Goal: Task Accomplishment & Management: Complete application form

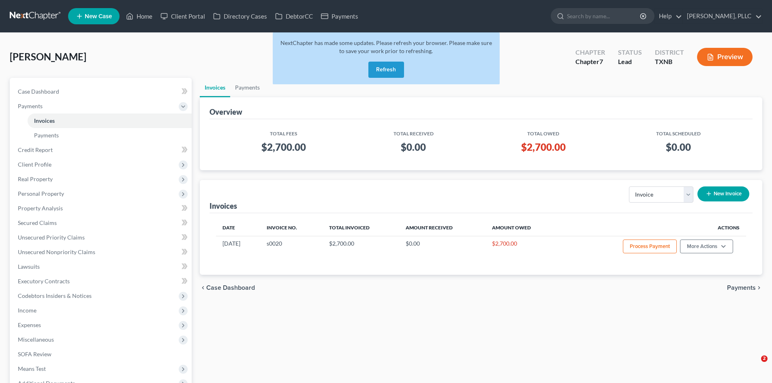
select select "0"
click at [100, 16] on span "New Case" at bounding box center [98, 16] width 27 height 6
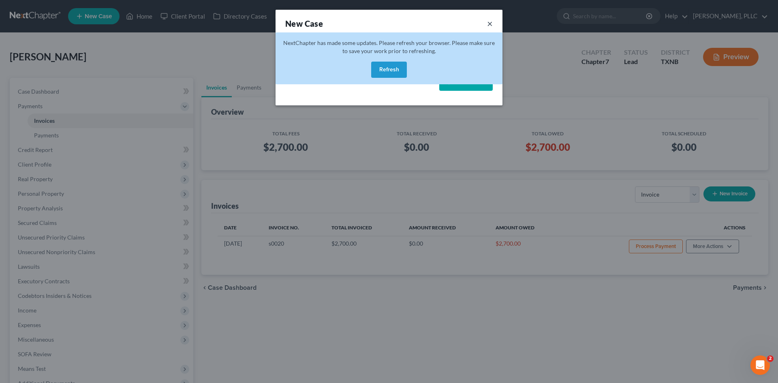
click at [491, 22] on button "×" at bounding box center [490, 23] width 6 height 11
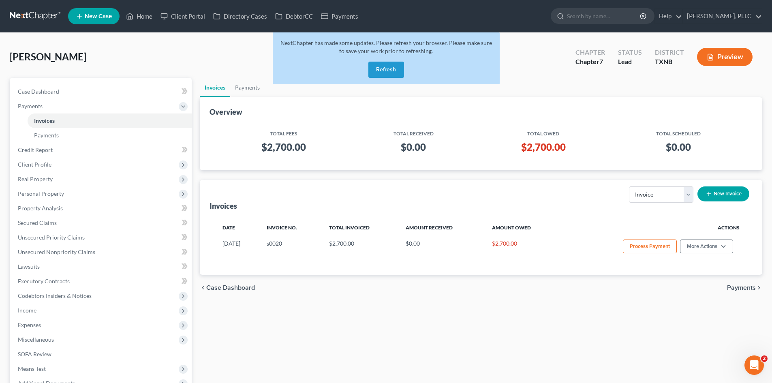
click at [97, 18] on span "New Case" at bounding box center [98, 16] width 27 height 6
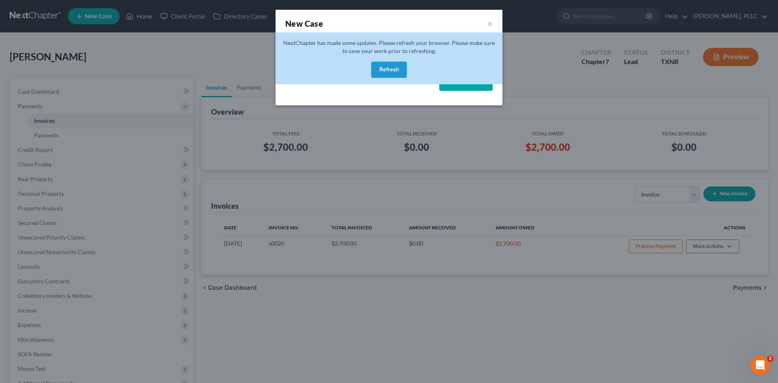
click at [388, 70] on button "Refresh" at bounding box center [389, 70] width 36 height 16
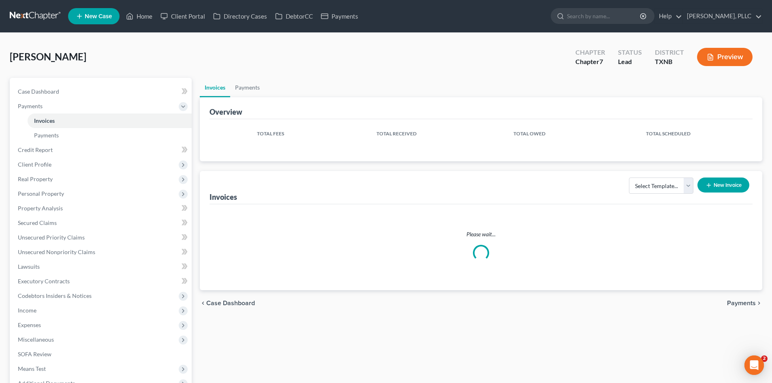
click at [91, 15] on span "New Case" at bounding box center [98, 16] width 27 height 6
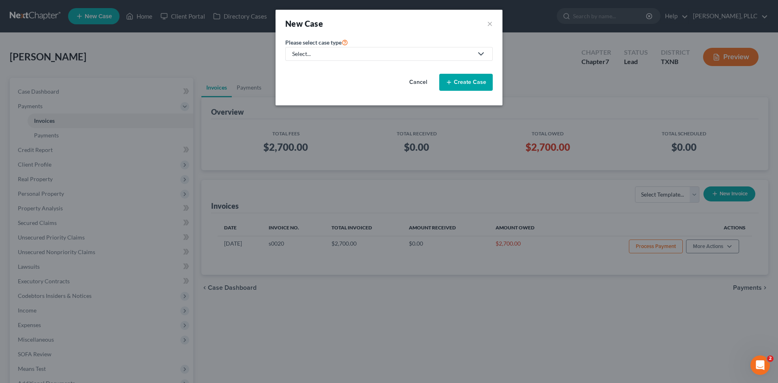
click at [351, 52] on div "Select..." at bounding box center [382, 54] width 181 height 8
click at [333, 74] on link "Bankruptcy" at bounding box center [325, 70] width 81 height 13
select select "78"
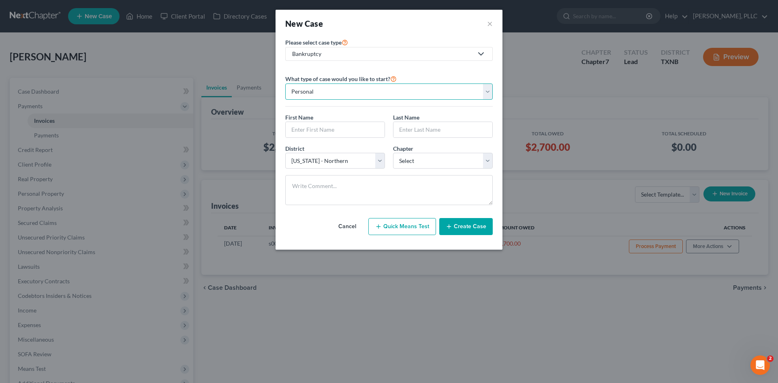
click at [391, 93] on select "Personal Business" at bounding box center [388, 91] width 207 height 16
click at [285, 83] on select "Personal Business" at bounding box center [388, 91] width 207 height 16
click at [337, 128] on input "text" at bounding box center [335, 129] width 99 height 15
type input "Isaiah"
click at [415, 127] on input "text" at bounding box center [442, 129] width 99 height 15
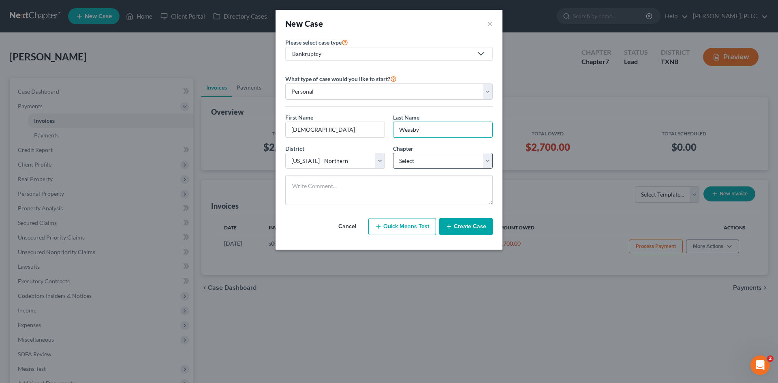
type input "Weasby"
click at [434, 160] on select "Select 7 11 12 13" at bounding box center [443, 161] width 100 height 16
select select "0"
click at [393, 153] on select "Select 7 11 12 13" at bounding box center [443, 161] width 100 height 16
click at [472, 227] on button "Create Case" at bounding box center [465, 226] width 53 height 17
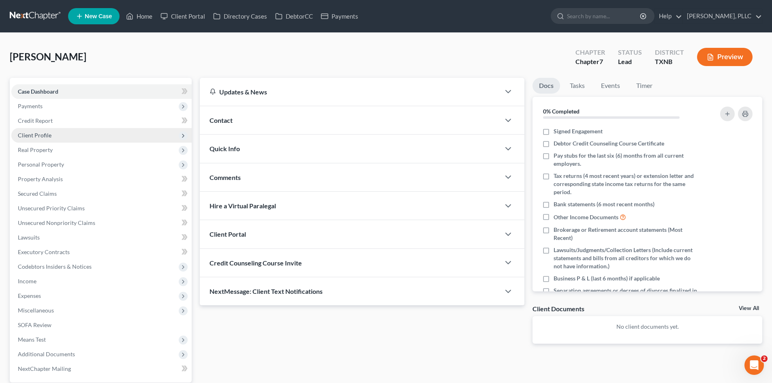
click at [44, 135] on span "Client Profile" at bounding box center [35, 135] width 34 height 7
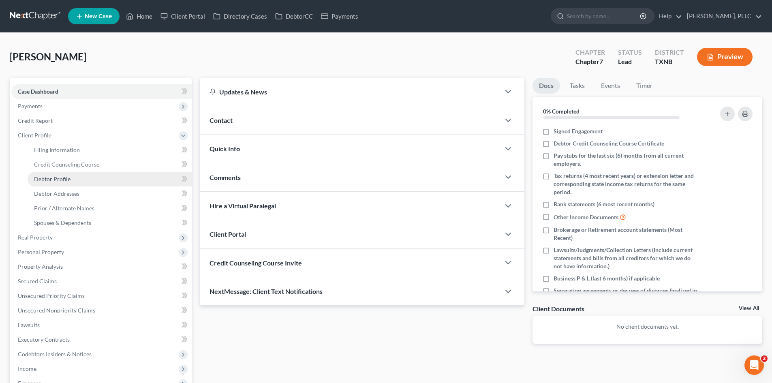
click at [52, 181] on span "Debtor Profile" at bounding box center [52, 178] width 36 height 7
select select "0"
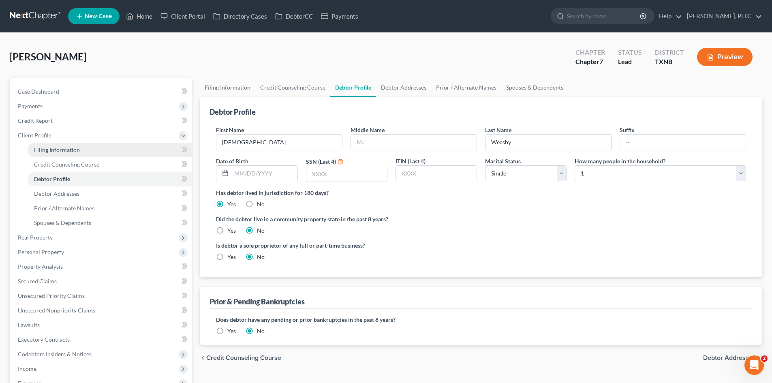
click at [73, 149] on span "Filing Information" at bounding box center [57, 149] width 46 height 7
select select "1"
select select "0"
select select "78"
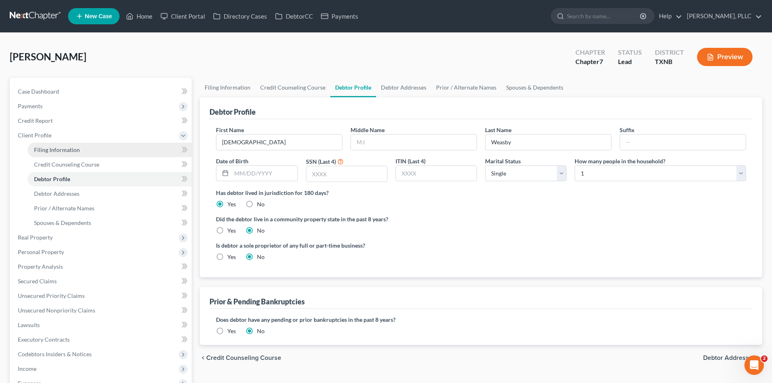
select select "45"
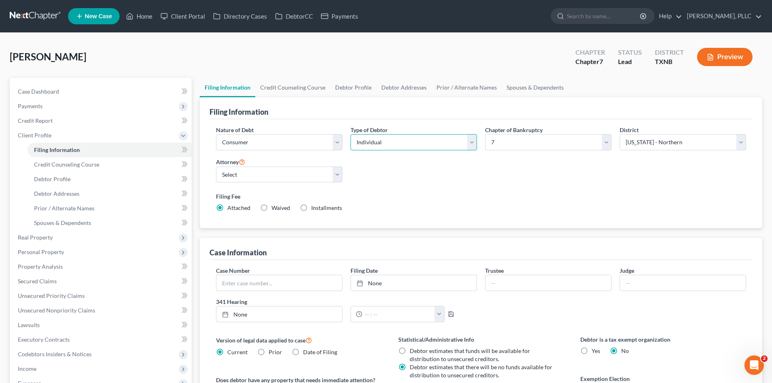
click at [463, 147] on select "Select Individual Joint" at bounding box center [413, 142] width 126 height 16
select select "1"
click at [350, 134] on select "Select Individual Joint" at bounding box center [413, 142] width 126 height 16
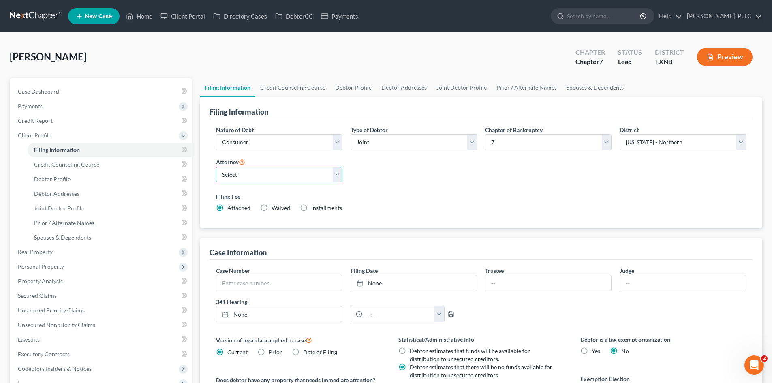
click at [247, 171] on select "Select Guy Holman - TXEB Guy Holman - TXNB Guy Holman - TXSB Guy Holman - TXWB …" at bounding box center [279, 174] width 126 height 16
select select "1"
click at [216, 166] on select "Select Guy Holman - TXEB Guy Holman - TXNB Guy Holman - TXSB Guy Holman - TXWB …" at bounding box center [279, 174] width 126 height 16
click at [272, 143] on select "Select Business Consumer Other" at bounding box center [279, 142] width 126 height 16
click at [443, 174] on div "Nature of Debt Select Business Consumer Other Nature of Business Select Clearin…" at bounding box center [481, 172] width 538 height 93
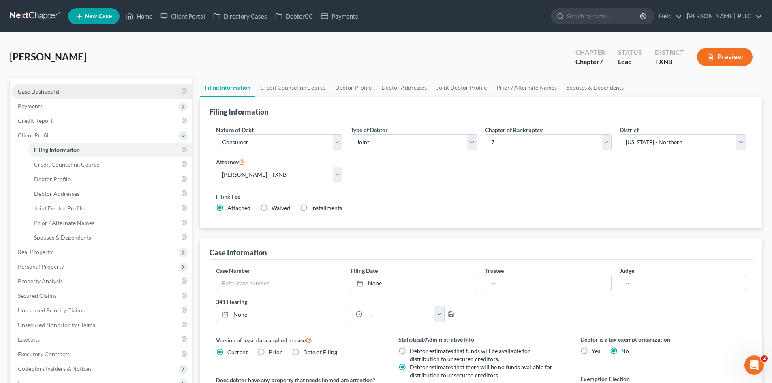
click at [61, 94] on link "Case Dashboard" at bounding box center [101, 91] width 180 height 15
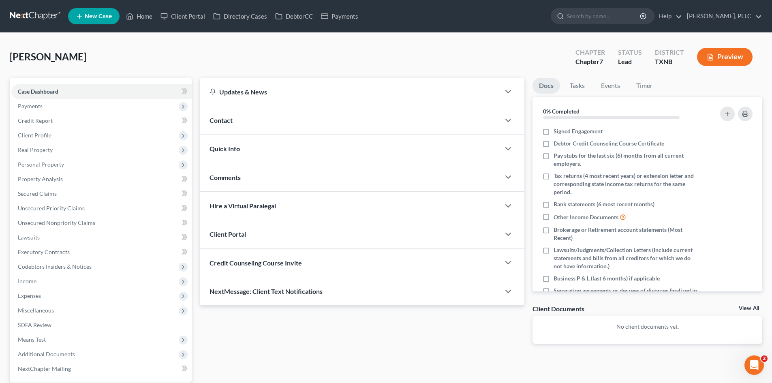
click at [238, 119] on div "Contact" at bounding box center [350, 120] width 300 height 28
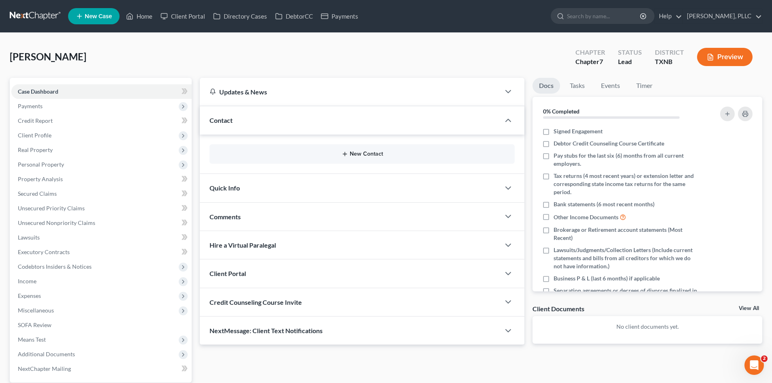
click at [365, 154] on button "New Contact" at bounding box center [362, 154] width 292 height 6
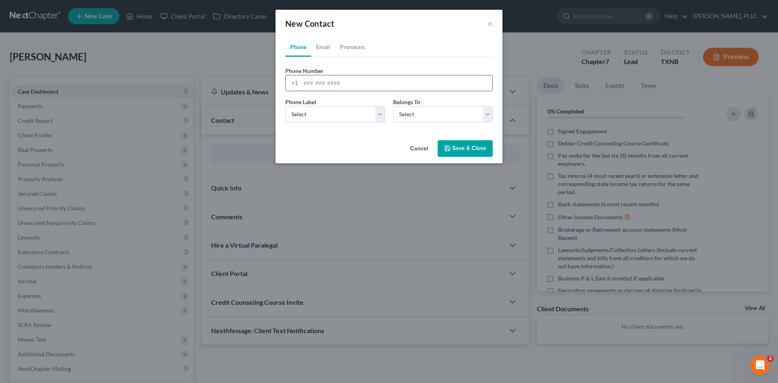
click at [320, 85] on input "tel" at bounding box center [397, 82] width 192 height 15
type input "8134164610"
click at [331, 110] on select "Select Mobile Home Work Other" at bounding box center [335, 114] width 100 height 16
select select "0"
click at [285, 106] on select "Select Mobile Home Work Other" at bounding box center [335, 114] width 100 height 16
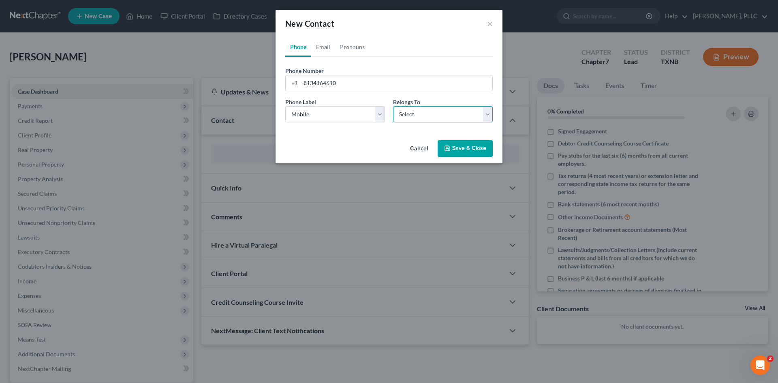
click at [446, 114] on select "Select Client Spouse Other" at bounding box center [443, 114] width 100 height 16
select select "0"
click at [393, 106] on select "Select Client Spouse Other" at bounding box center [443, 114] width 100 height 16
click at [321, 48] on link "Email" at bounding box center [323, 46] width 24 height 19
click at [324, 86] on input "email" at bounding box center [397, 82] width 192 height 15
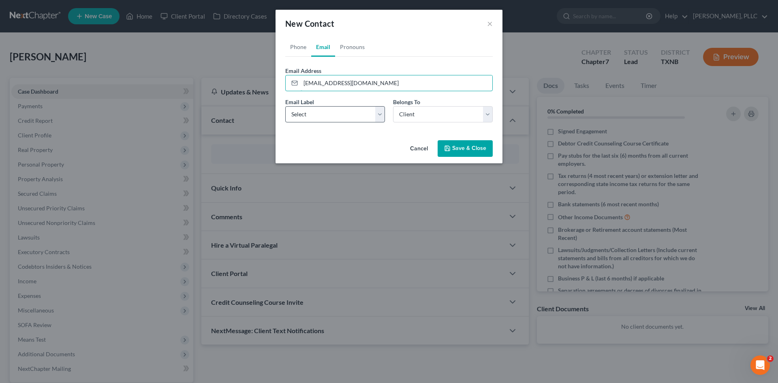
type input "isaiahweasby@gmail.com"
click at [356, 111] on select "Select Home Work Other" at bounding box center [335, 114] width 100 height 16
select select "0"
click at [285, 106] on select "Select Home Work Other" at bounding box center [335, 114] width 100 height 16
click at [469, 145] on button "Save & Close" at bounding box center [464, 148] width 55 height 17
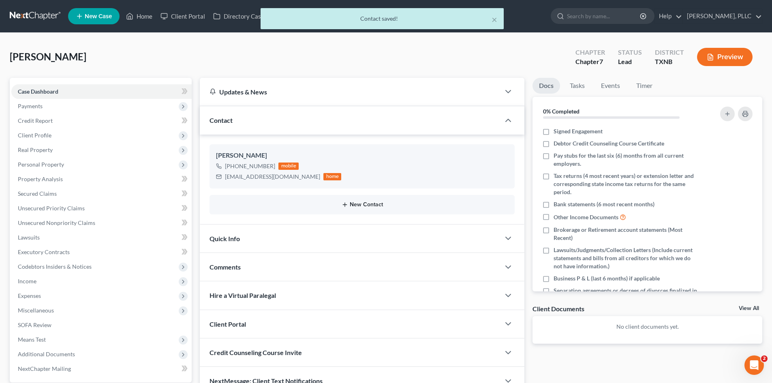
click at [358, 207] on button "New Contact" at bounding box center [362, 204] width 292 height 6
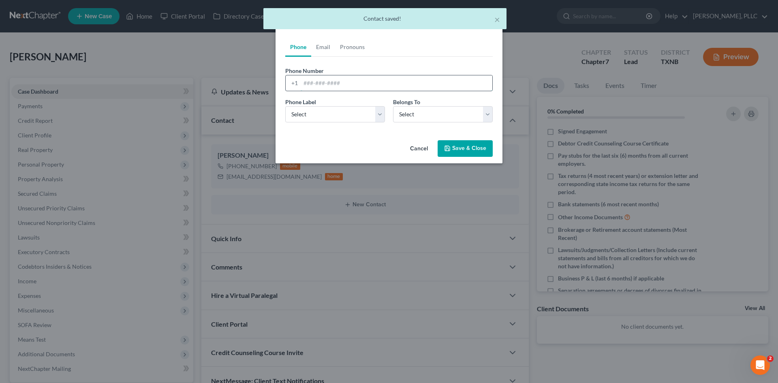
click at [308, 80] on input "tel" at bounding box center [397, 82] width 192 height 15
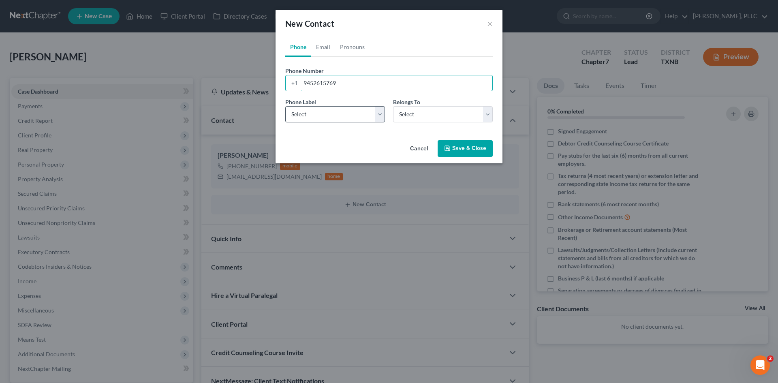
type input "9452615769"
click at [372, 118] on select "Select Mobile Home Work Other" at bounding box center [335, 114] width 100 height 16
select select "0"
click at [285, 106] on select "Select Mobile Home Work Other" at bounding box center [335, 114] width 100 height 16
click at [432, 111] on select "Select Client Spouse Other" at bounding box center [443, 114] width 100 height 16
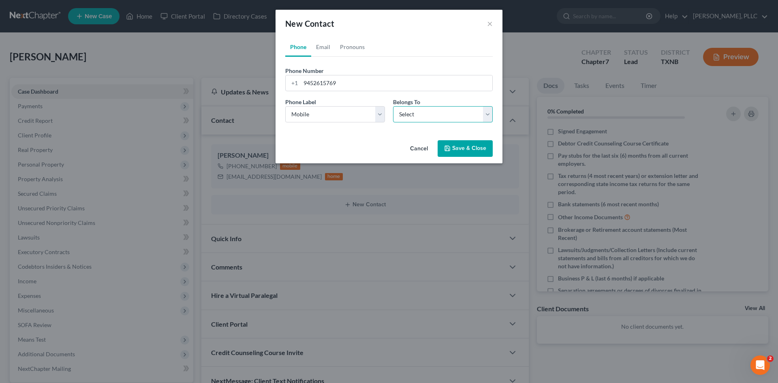
select select "0"
click at [393, 106] on select "Select Client Spouse Other" at bounding box center [443, 114] width 100 height 16
click at [327, 42] on link "Email" at bounding box center [323, 46] width 24 height 19
click at [337, 78] on input "email" at bounding box center [397, 82] width 192 height 15
type input "trinityweasby@gmail.com"
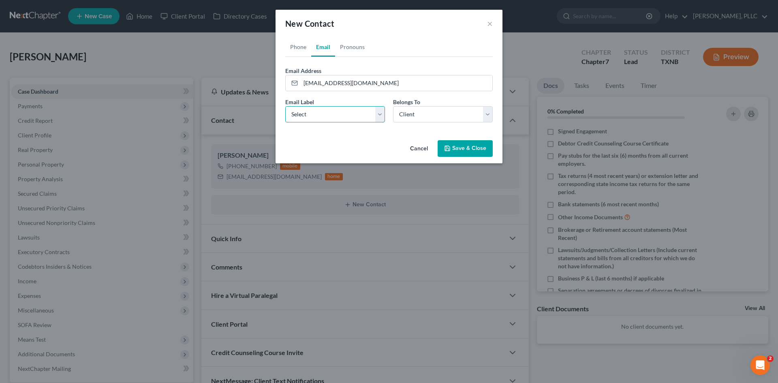
click at [350, 112] on select "Select Home Work Other" at bounding box center [335, 114] width 100 height 16
select select "0"
click at [285, 106] on select "Select Home Work Other" at bounding box center [335, 114] width 100 height 16
click at [429, 119] on select "Select Client Spouse Other" at bounding box center [443, 114] width 100 height 16
click at [380, 140] on div "Cancel Save & Close" at bounding box center [388, 150] width 227 height 27
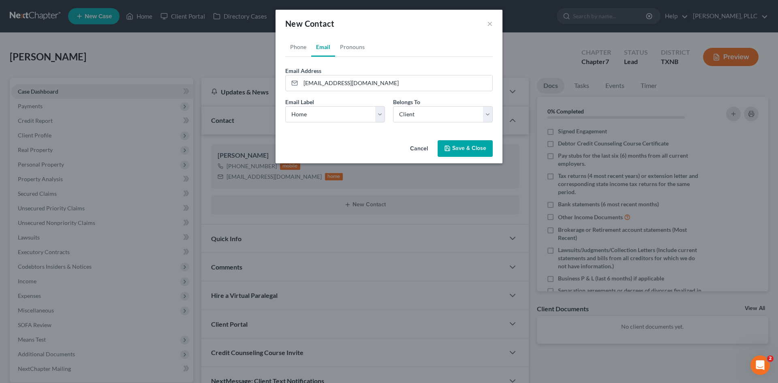
click at [475, 147] on button "Save & Close" at bounding box center [464, 148] width 55 height 17
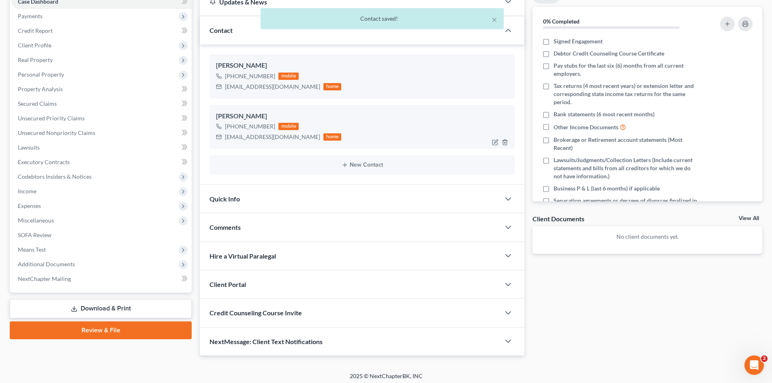
scroll to position [94, 0]
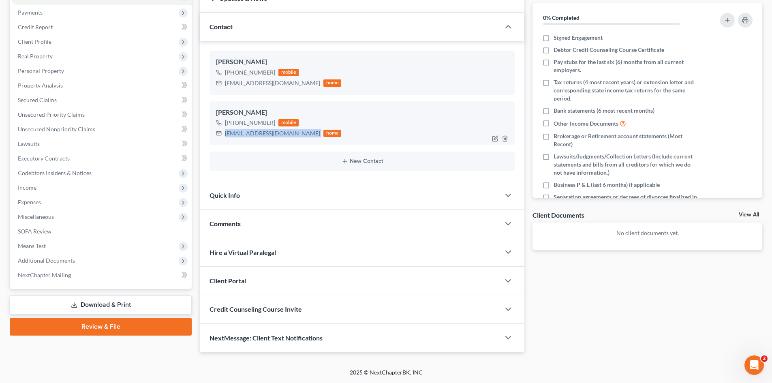
drag, startPoint x: 225, startPoint y: 134, endPoint x: 291, endPoint y: 134, distance: 66.0
click at [291, 134] on div "trinityweasby@gmail.com home" at bounding box center [278, 133] width 125 height 11
copy div "trinityweasby@gmail.com"
click at [275, 305] on div "Credit Counseling Course Invite" at bounding box center [350, 309] width 300 height 28
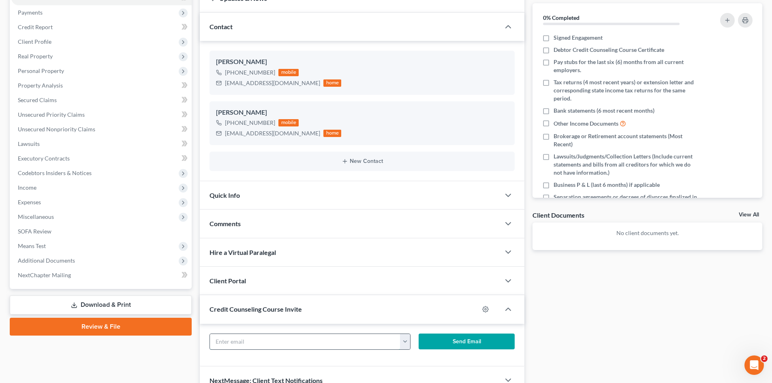
click at [260, 340] on input "text" at bounding box center [305, 341] width 190 height 15
paste input "trinityweasby@gmail.com"
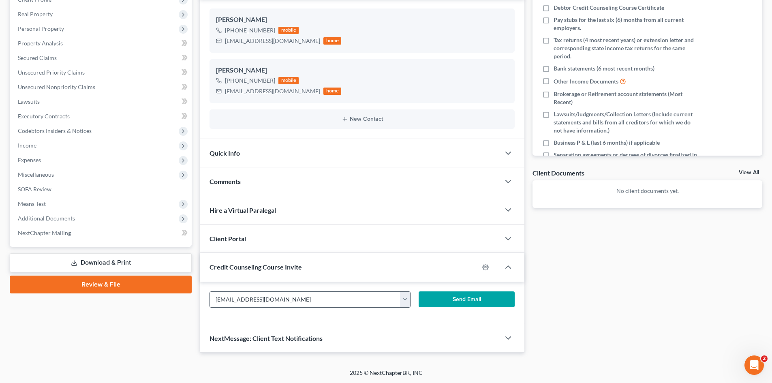
scroll to position [136, 0]
type input "trinityweasby@gmail.com"
click at [273, 261] on div "Credit Counseling Course Invite" at bounding box center [339, 266] width 279 height 28
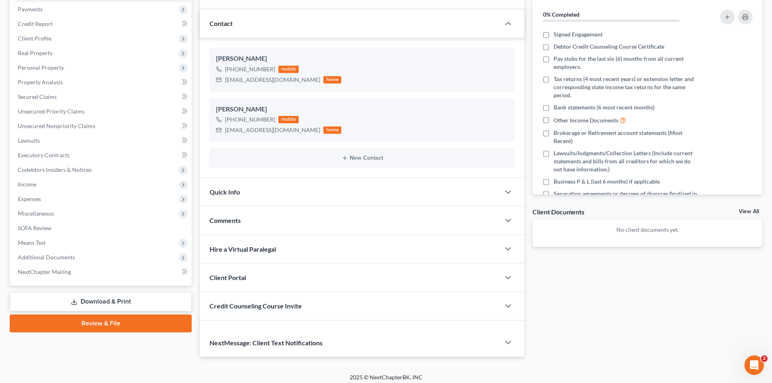
scroll to position [94, 0]
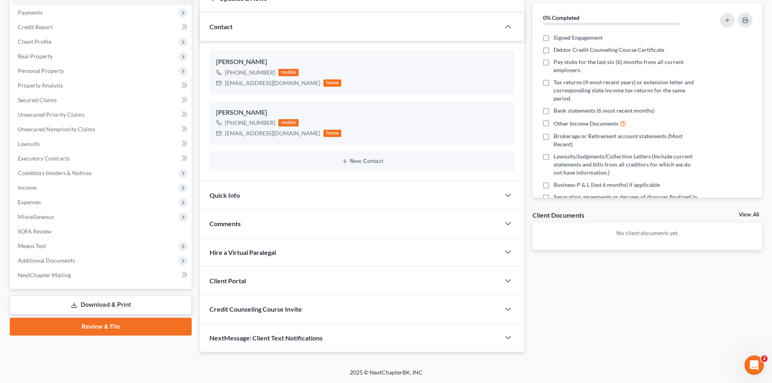
click at [273, 311] on span "Credit Counseling Course Invite" at bounding box center [255, 309] width 92 height 8
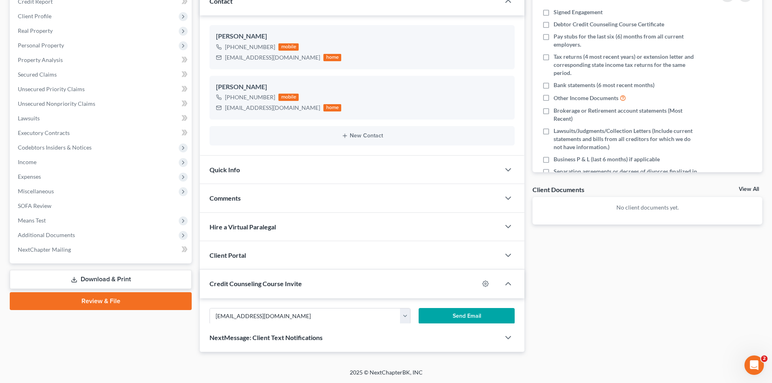
scroll to position [136, 0]
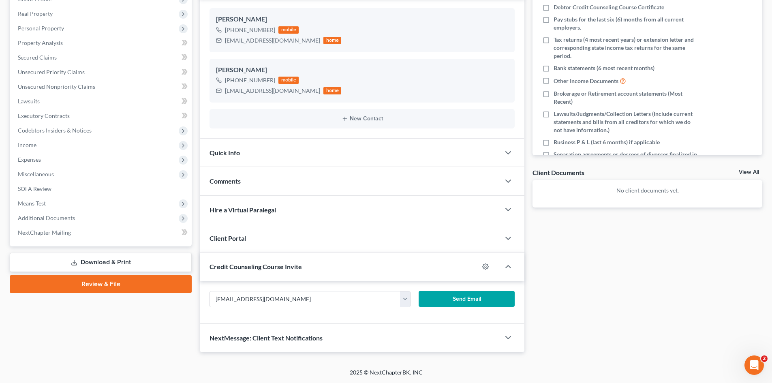
click at [442, 296] on button "Send Email" at bounding box center [466, 299] width 96 height 16
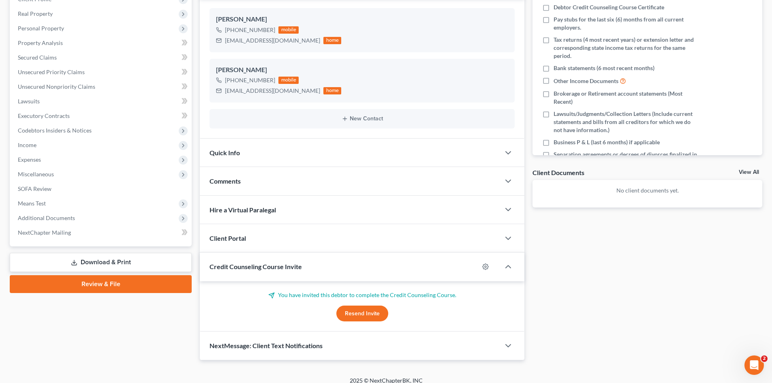
click at [270, 238] on div "Client Portal" at bounding box center [350, 238] width 300 height 28
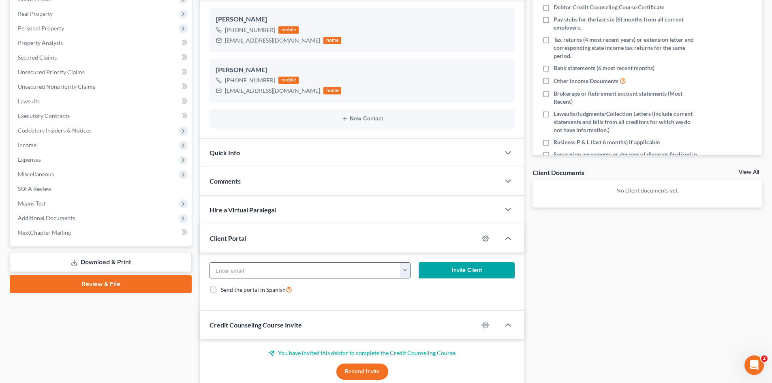
click at [292, 273] on input "email" at bounding box center [305, 269] width 190 height 15
paste input "trinityweasby@gmail.com"
type input "trinityweasby@gmail.com"
click at [480, 273] on button "Invite Client" at bounding box center [466, 270] width 96 height 16
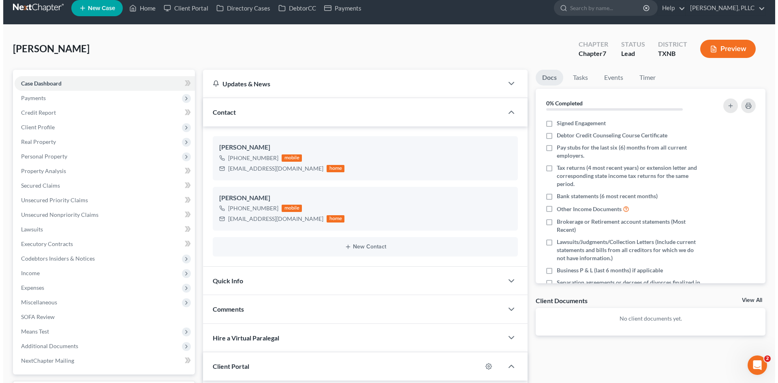
scroll to position [0, 0]
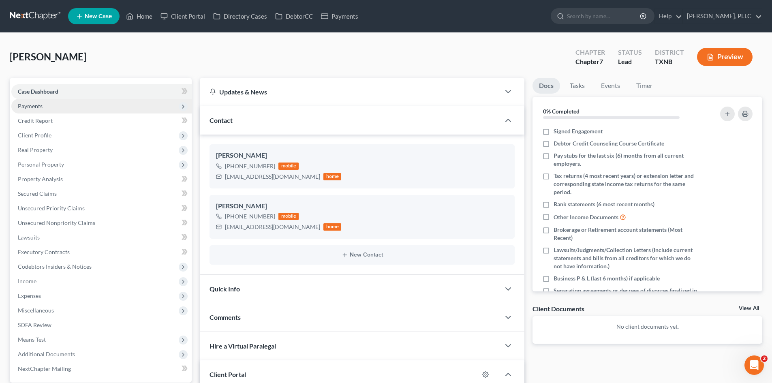
click at [41, 108] on span "Payments" at bounding box center [30, 105] width 25 height 7
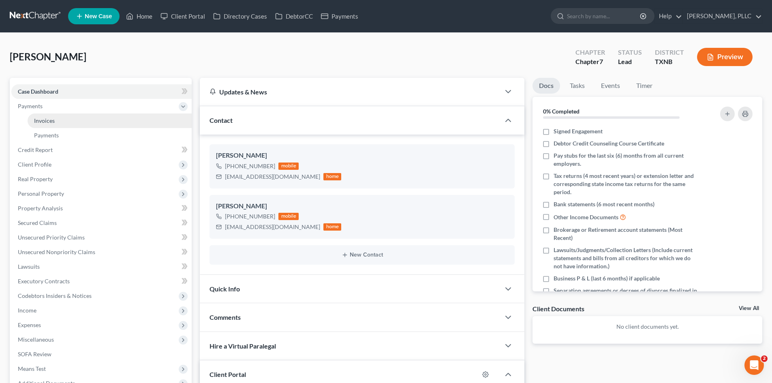
click at [63, 121] on link "Invoices" at bounding box center [110, 120] width 164 height 15
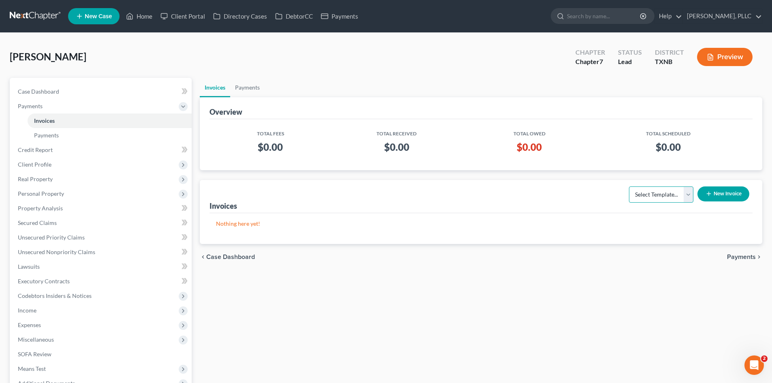
click at [690, 195] on select "Select Template... Invoice" at bounding box center [661, 194] width 64 height 16
select select "0"
click at [629, 186] on select "Select Template... Invoice" at bounding box center [661, 194] width 64 height 16
click at [734, 196] on button "New Invoice" at bounding box center [723, 193] width 52 height 15
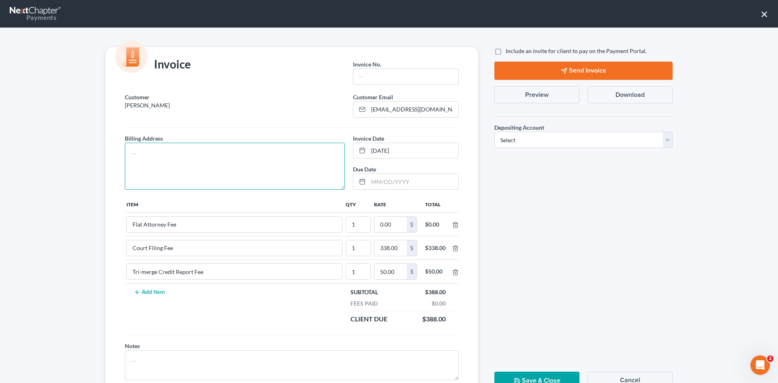
click at [147, 155] on textarea at bounding box center [235, 166] width 220 height 47
type textarea "TBD"
click at [354, 72] on input "text" at bounding box center [405, 76] width 105 height 15
type input "S0021"
drag, startPoint x: 495, startPoint y: 51, endPoint x: 497, endPoint y: 55, distance: 4.5
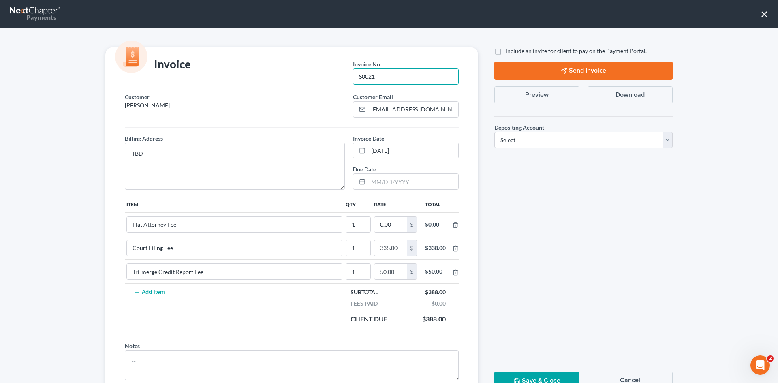
click at [505, 51] on label "Include an invite for client to pay on the Payment Portal." at bounding box center [575, 51] width 141 height 8
click at [509, 51] on input "Include an invite for client to pay on the Payment Portal." at bounding box center [511, 49] width 5 height 5
checkbox input "true"
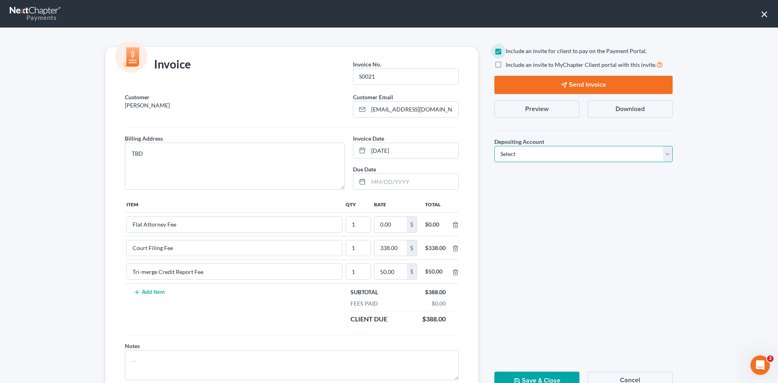
click at [533, 152] on select "Select Operation Trust" at bounding box center [583, 154] width 178 height 16
select select "1"
click at [494, 146] on select "Select Operation Trust" at bounding box center [583, 154] width 178 height 16
click at [383, 224] on input "0.00" at bounding box center [390, 224] width 32 height 15
type input "2,512"
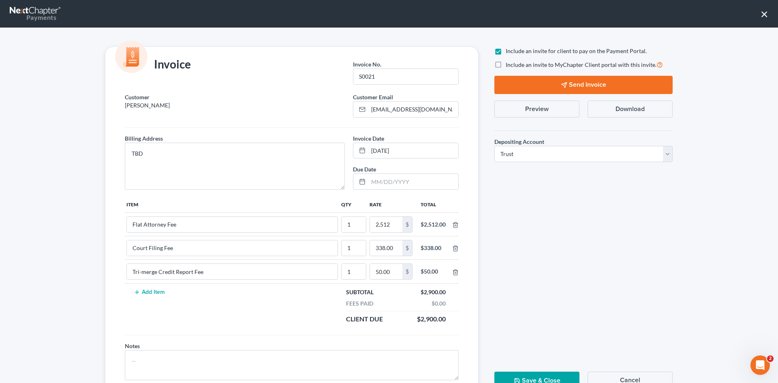
click at [574, 85] on button "Send Invoice" at bounding box center [583, 85] width 178 height 18
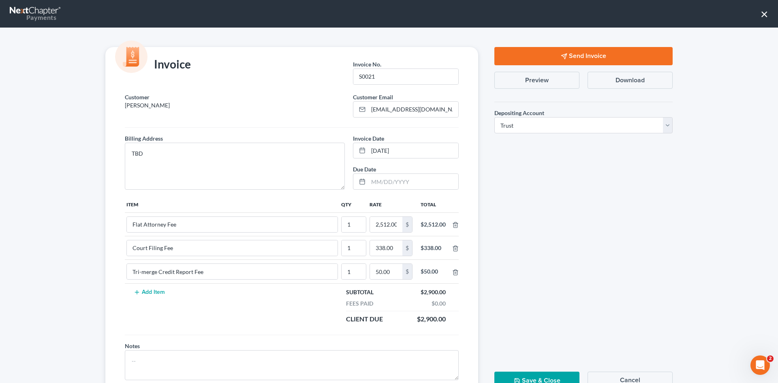
click at [539, 378] on button "Save & Close" at bounding box center [536, 380] width 85 height 18
